Goal: Transaction & Acquisition: Subscribe to service/newsletter

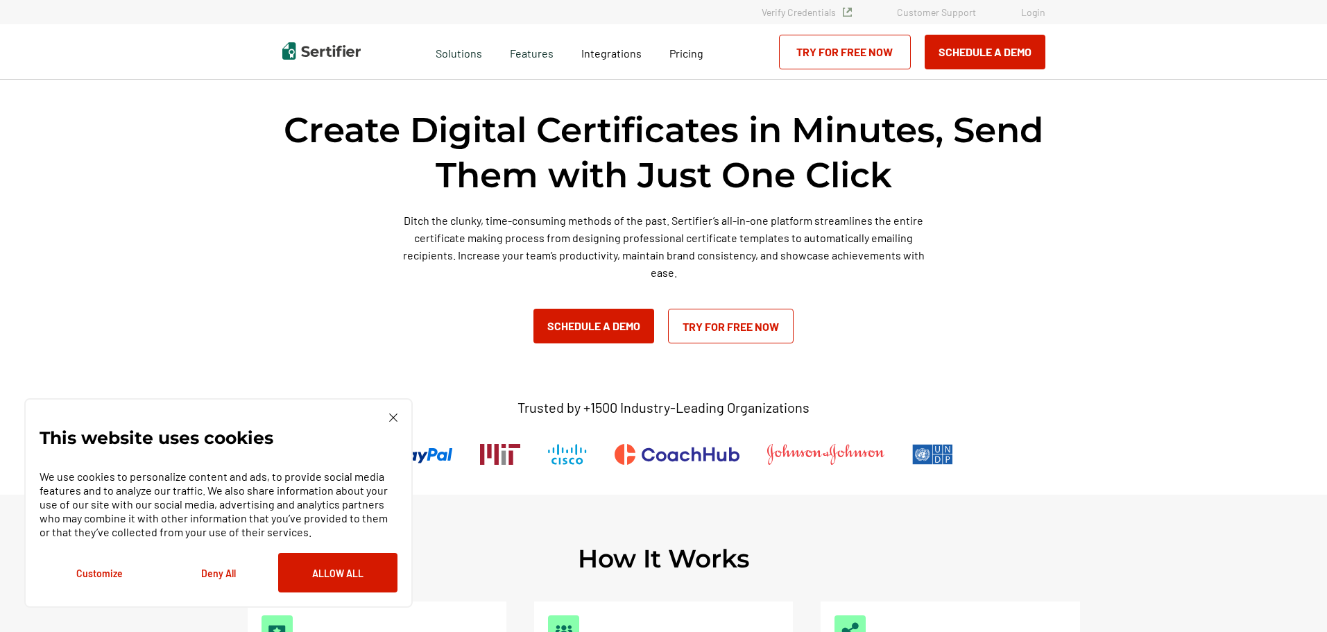
click at [757, 322] on link "Try for Free Now" at bounding box center [731, 326] width 126 height 35
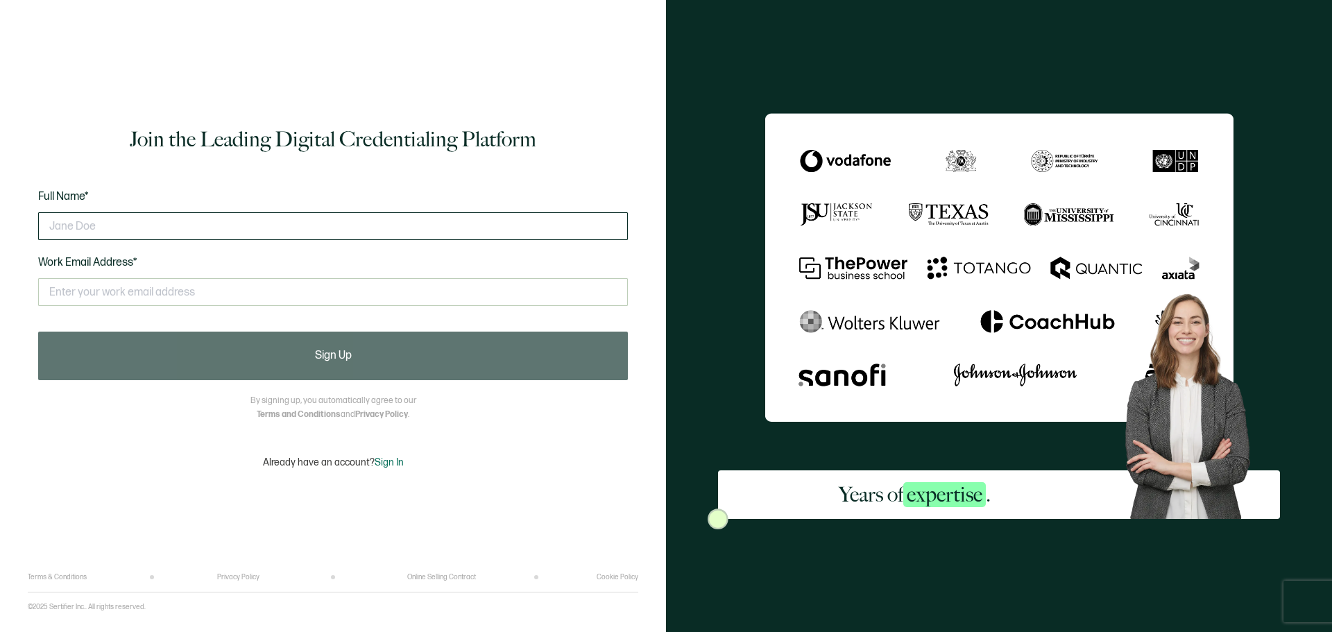
click at [122, 221] on input "text" at bounding box center [333, 226] width 590 height 28
type input "Ed Carson"
click at [103, 304] on input "text" at bounding box center [333, 292] width 590 height 28
click at [118, 285] on input "text" at bounding box center [333, 292] width 590 height 28
type input "carsoned5@gmail.com"
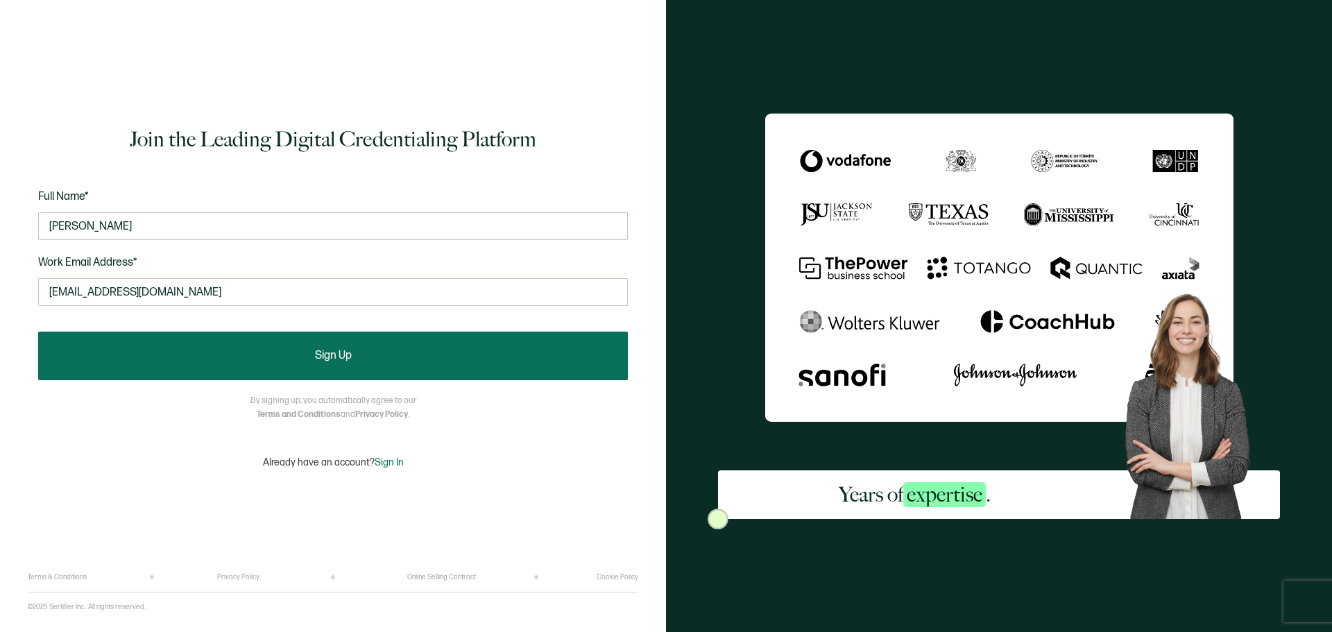
click at [350, 359] on span "Sign Up" at bounding box center [333, 355] width 37 height 11
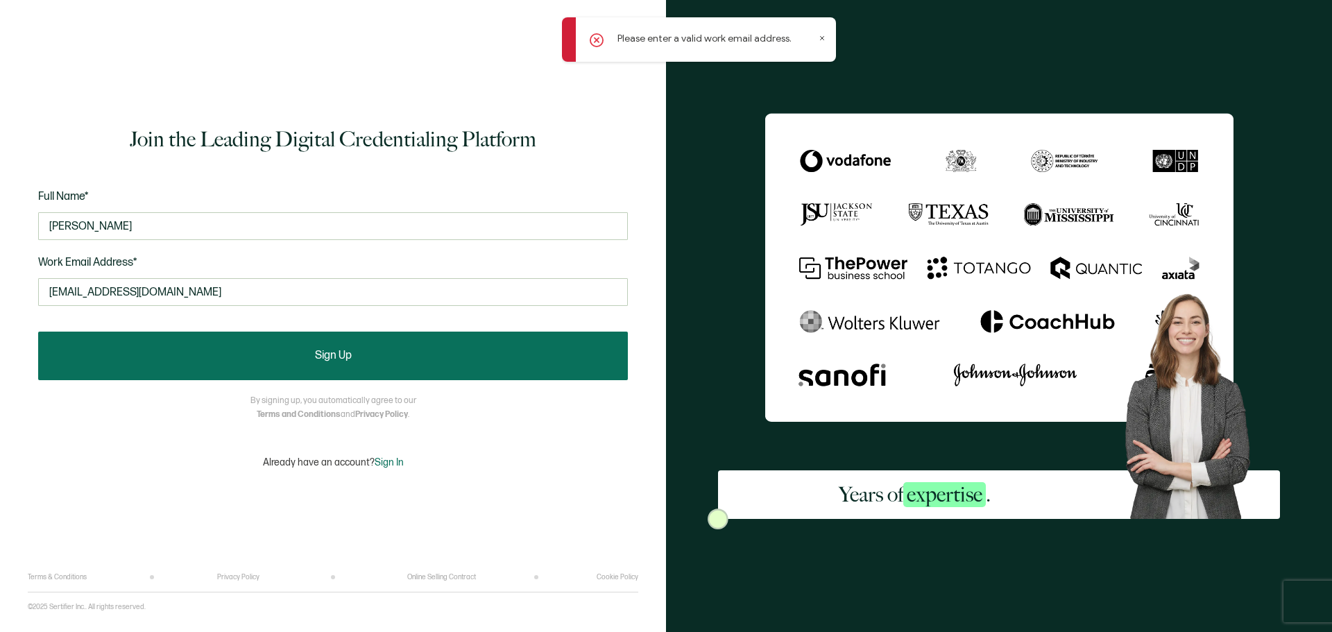
click at [273, 341] on button "Sign Up" at bounding box center [333, 356] width 590 height 49
